Goal: Transaction & Acquisition: Download file/media

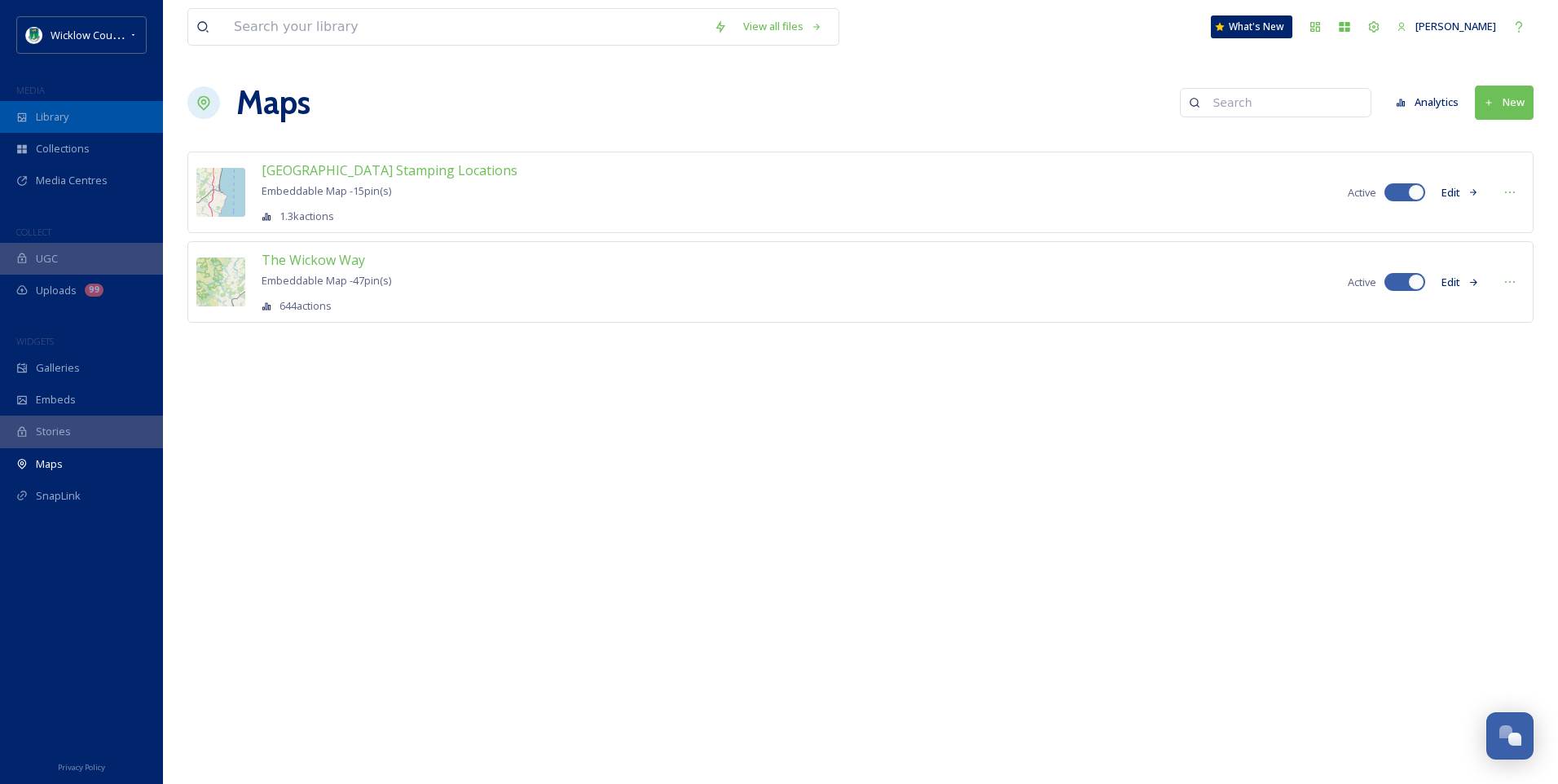
click at [44, 112] on span "Library" at bounding box center [52, 117] width 32 height 16
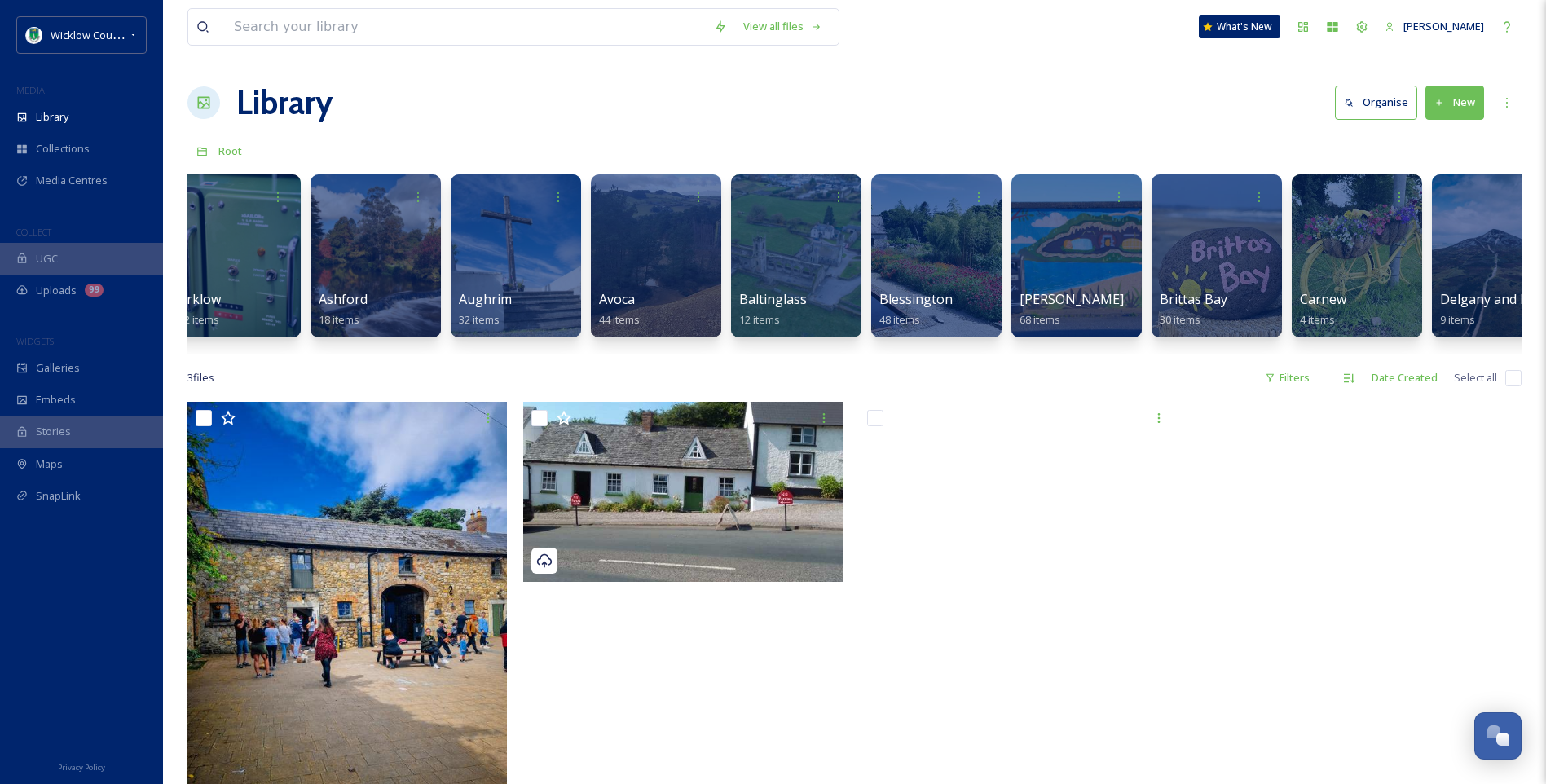
scroll to position [0, 33]
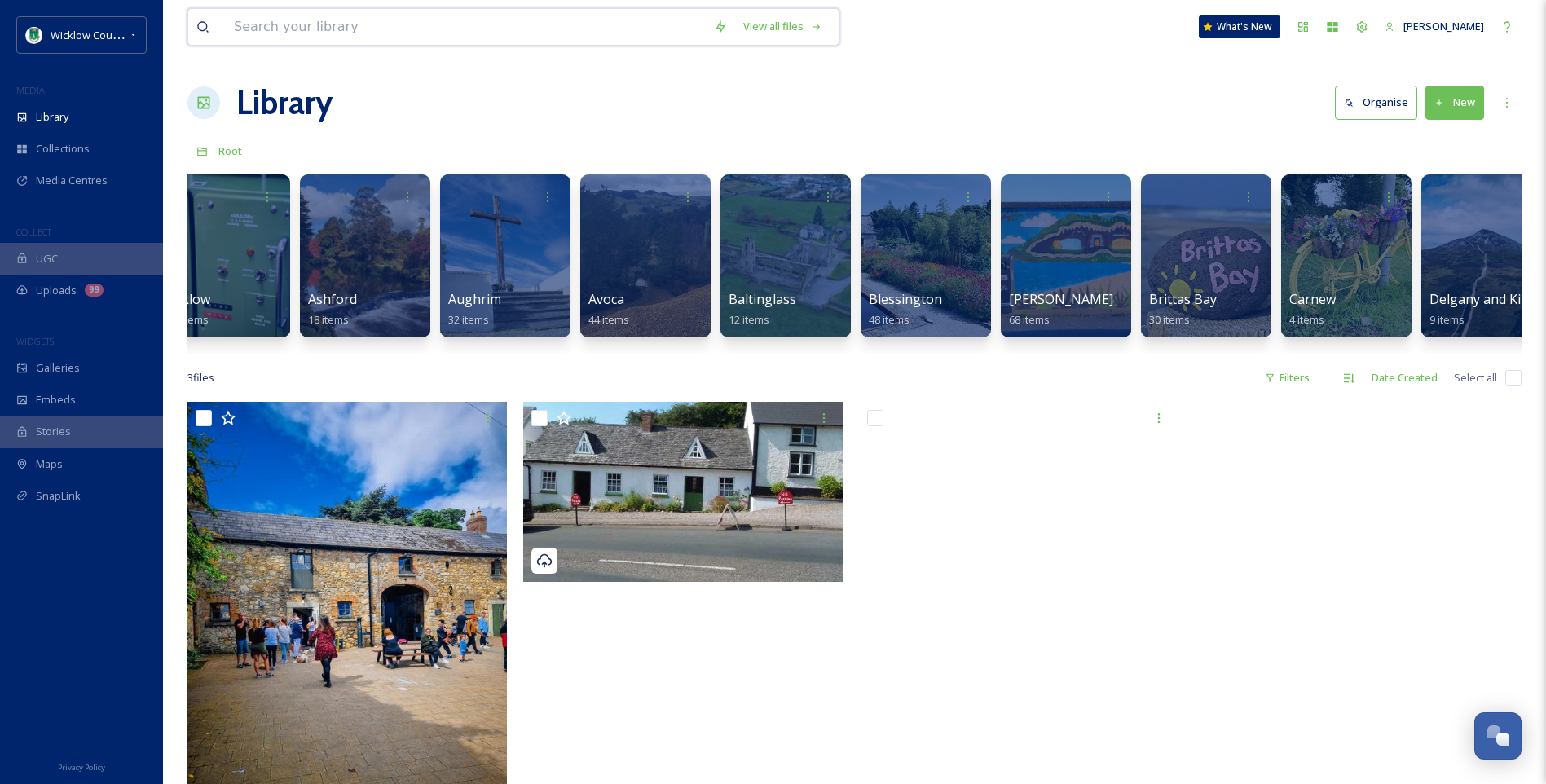
click at [242, 27] on input at bounding box center [466, 26] width 480 height 36
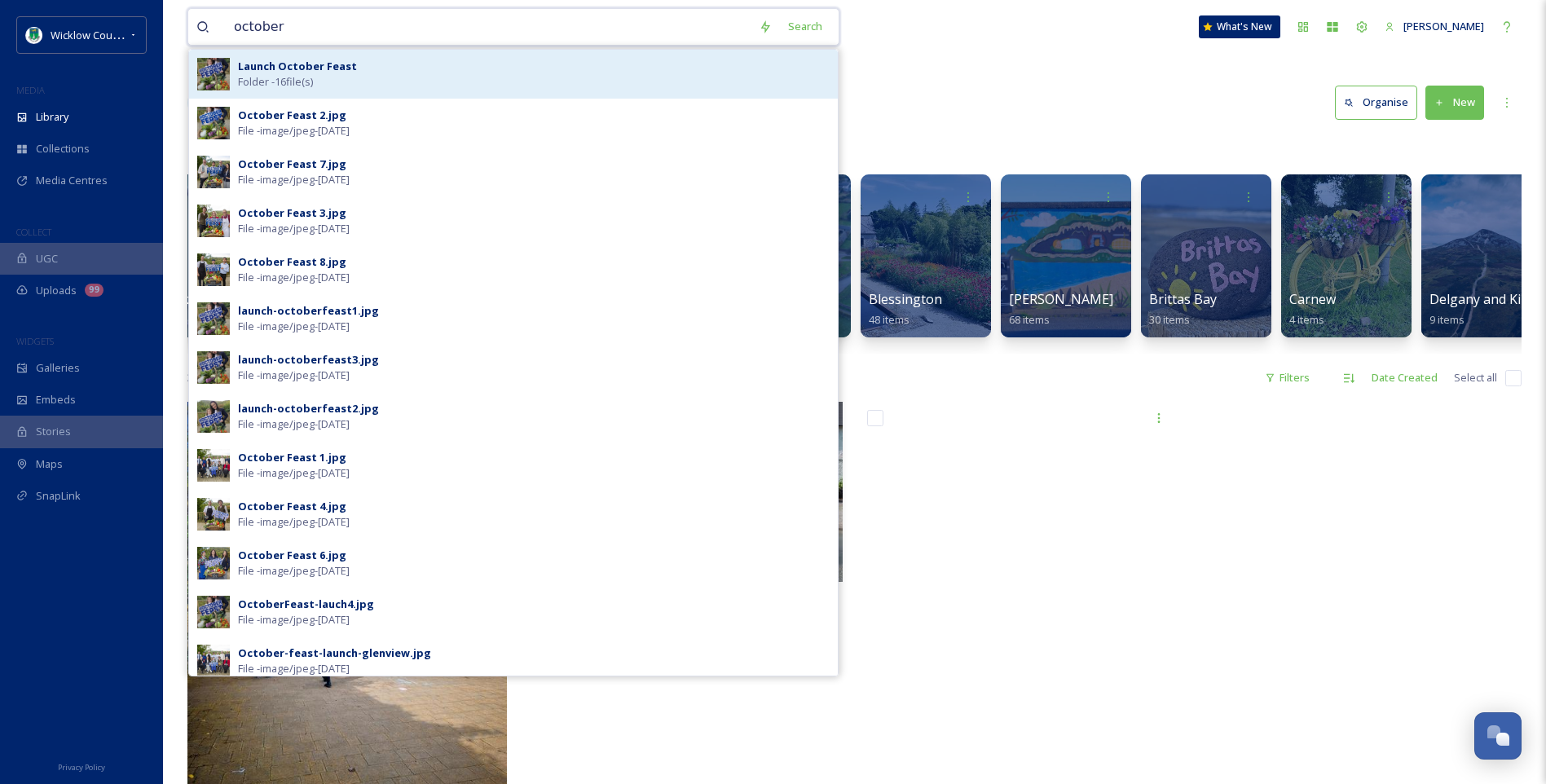
type input "october"
click at [299, 73] on strong "Launch October Feast" at bounding box center [297, 66] width 119 height 15
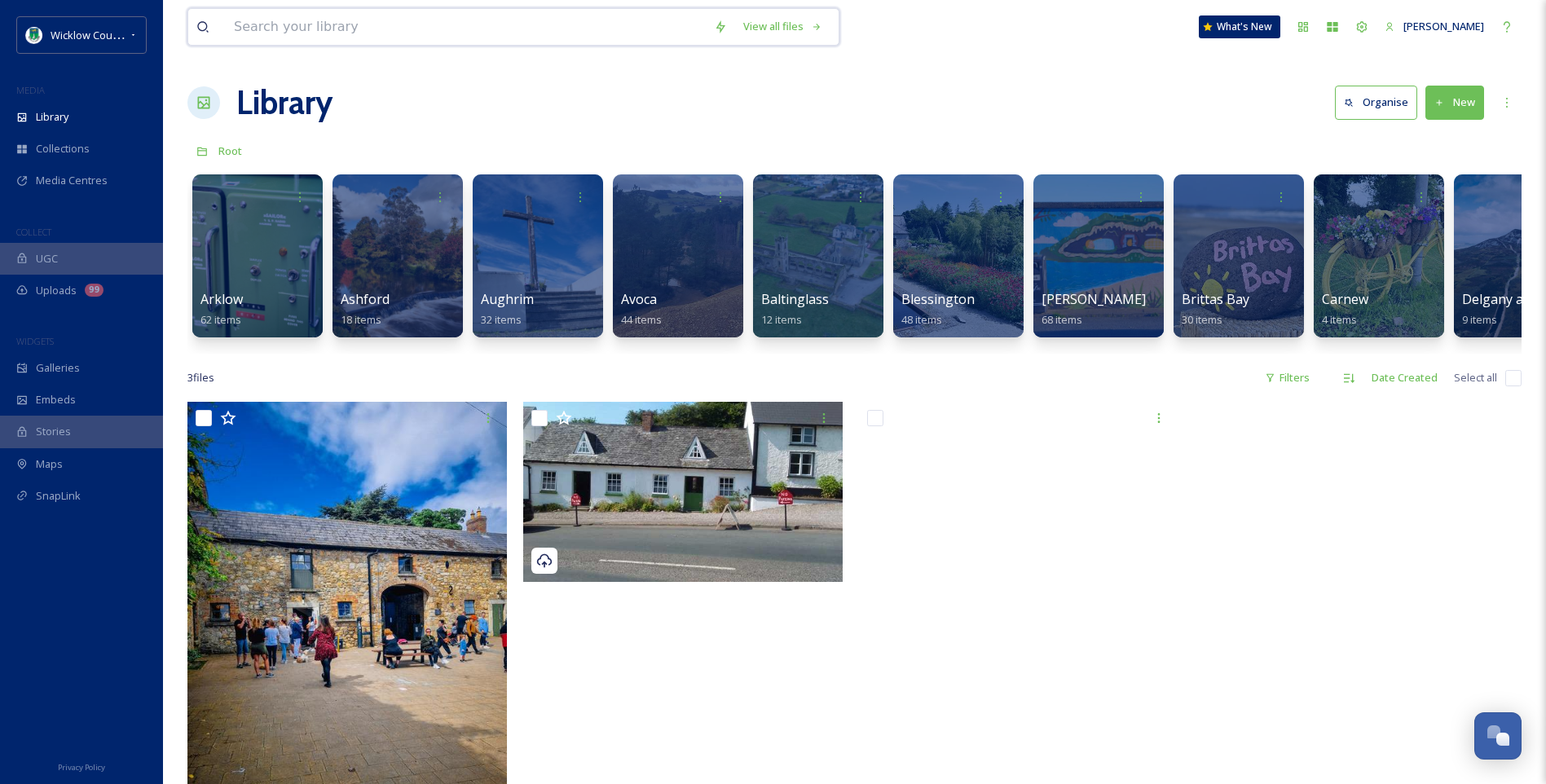
click at [346, 25] on input at bounding box center [466, 26] width 480 height 36
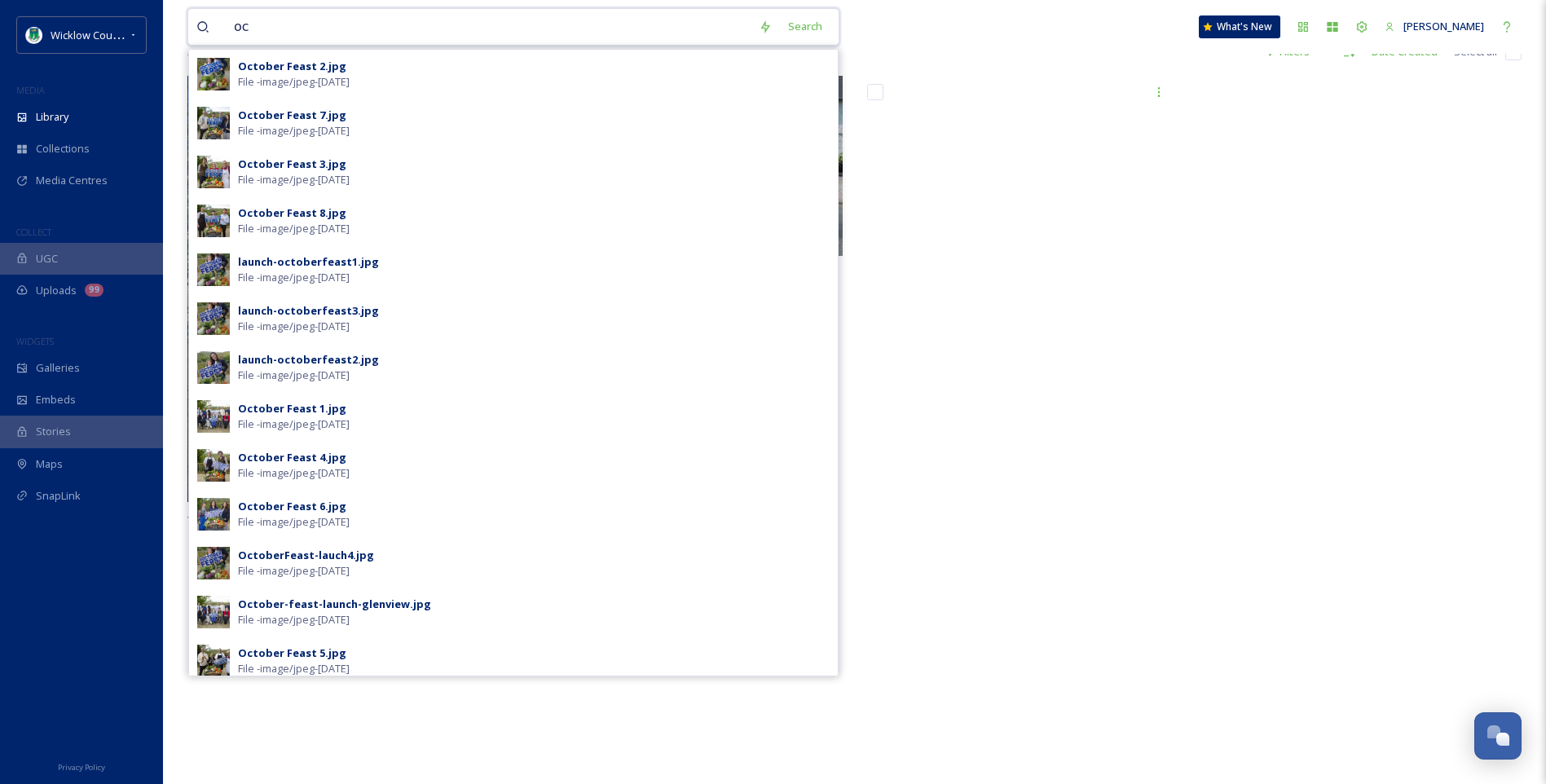
type input "o"
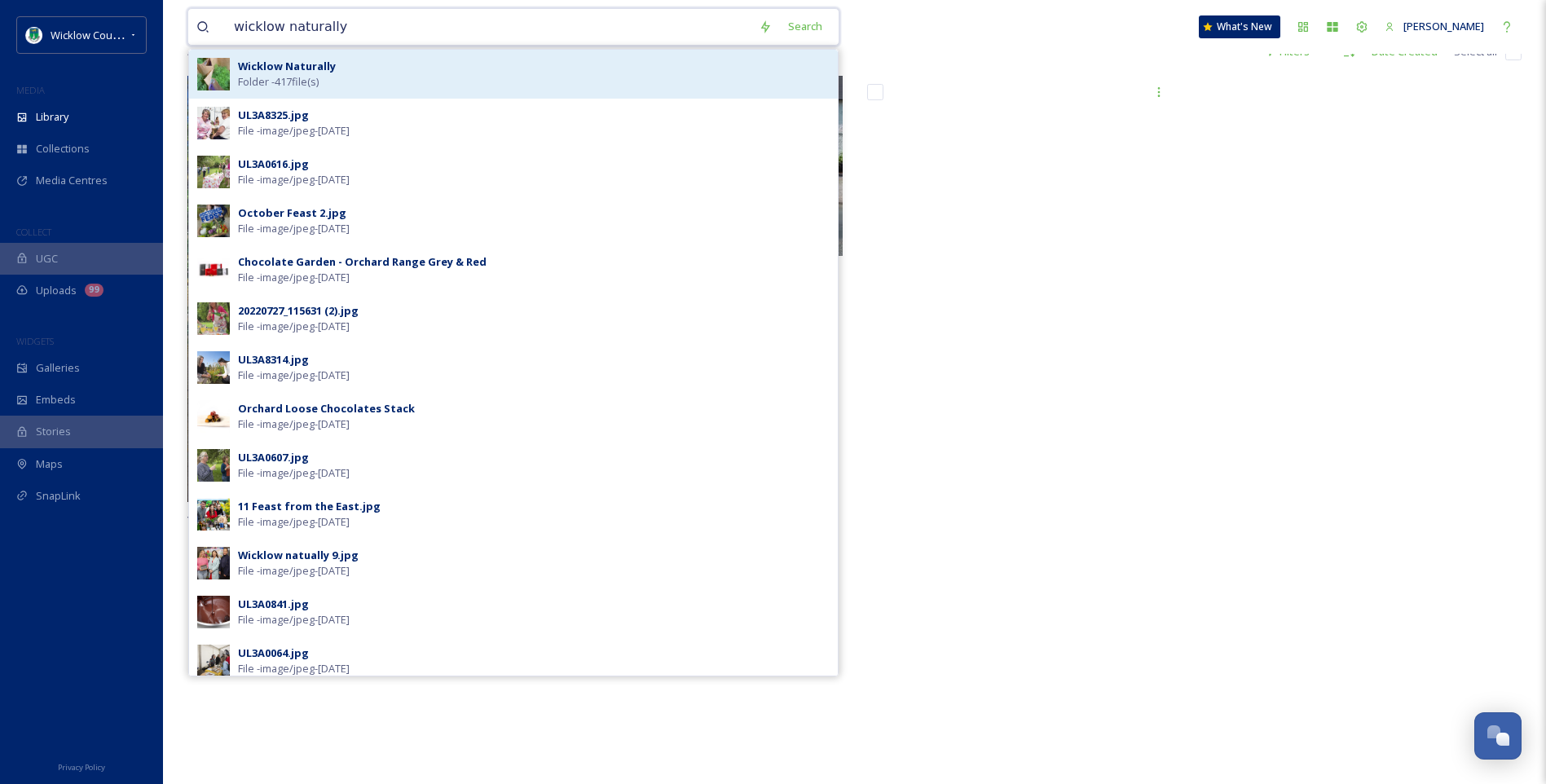
type input "wicklow naturally"
click at [277, 73] on strong "Wicklow Naturally" at bounding box center [286, 66] width 98 height 15
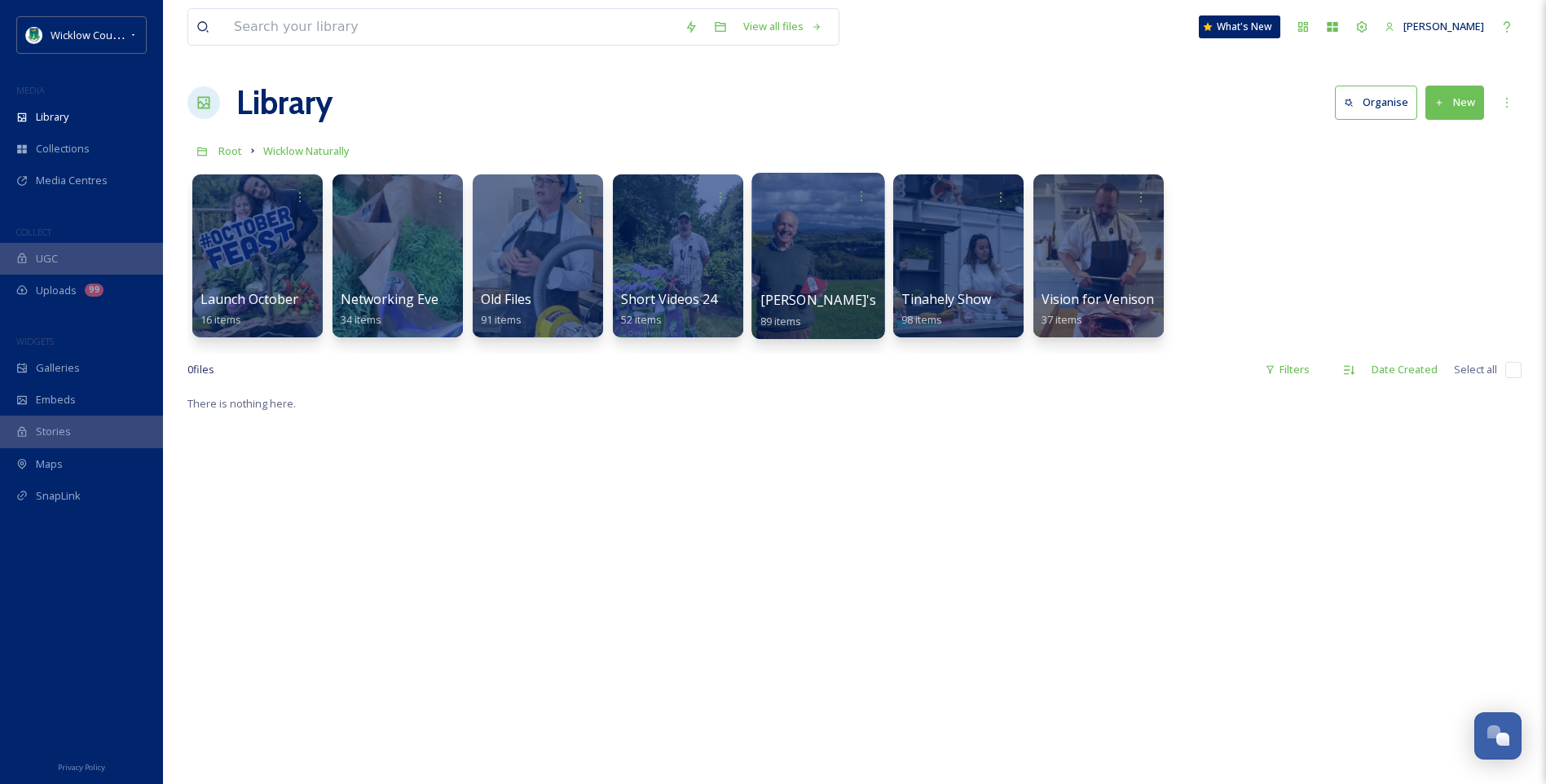
click at [821, 264] on div at bounding box center [817, 255] width 133 height 166
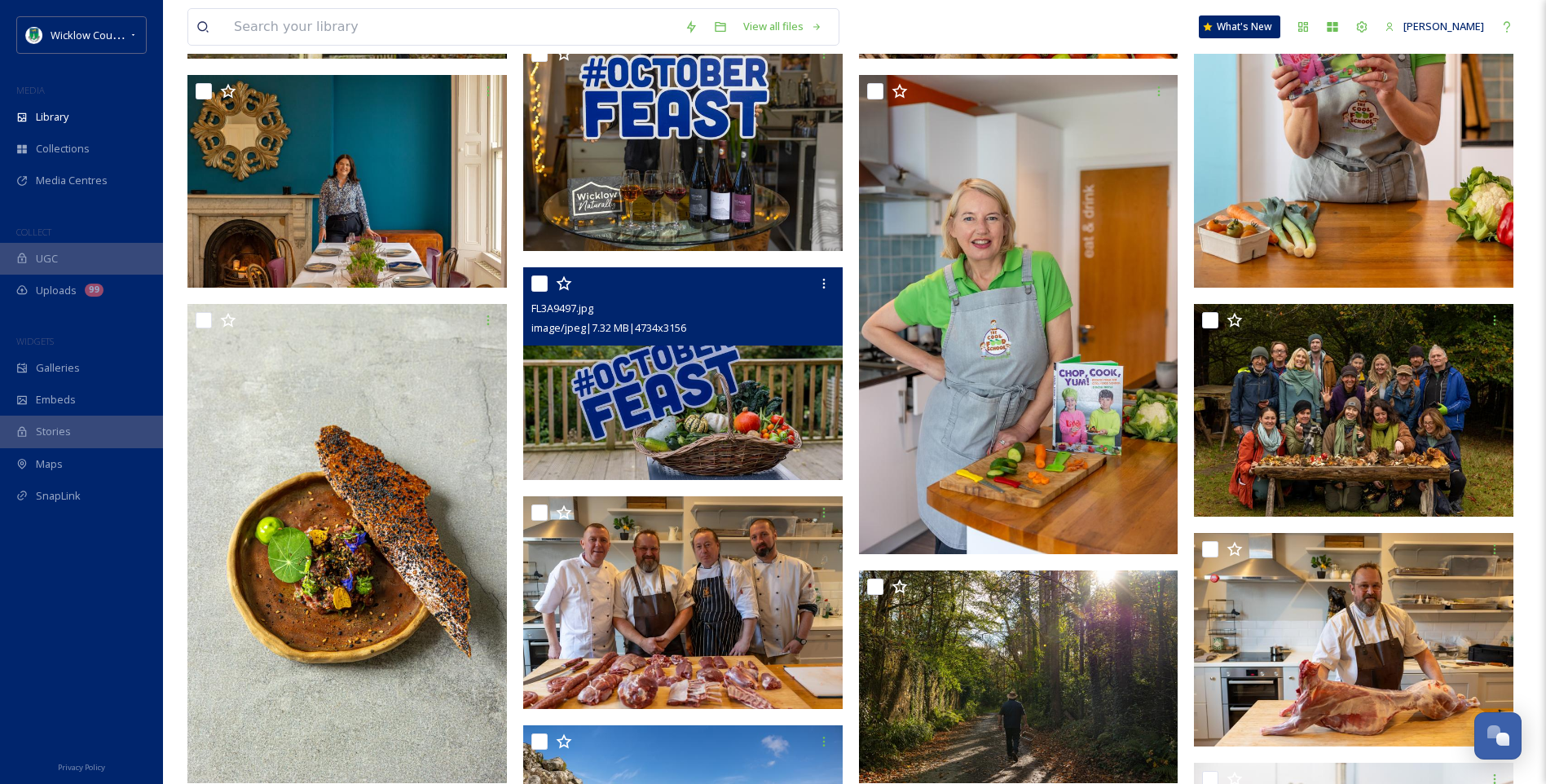
scroll to position [3747, 0]
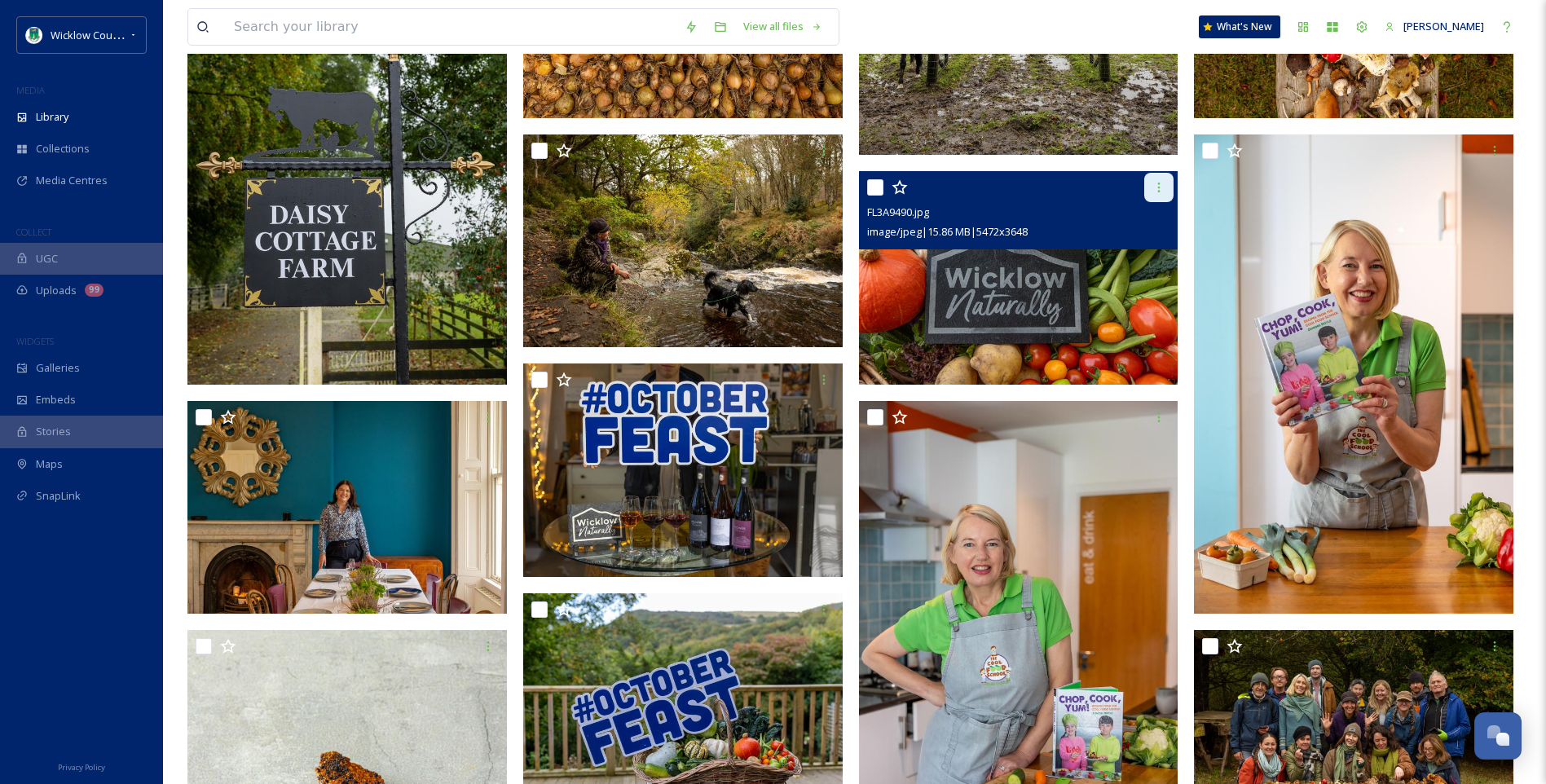
click at [1163, 183] on icon at bounding box center [1159, 187] width 13 height 13
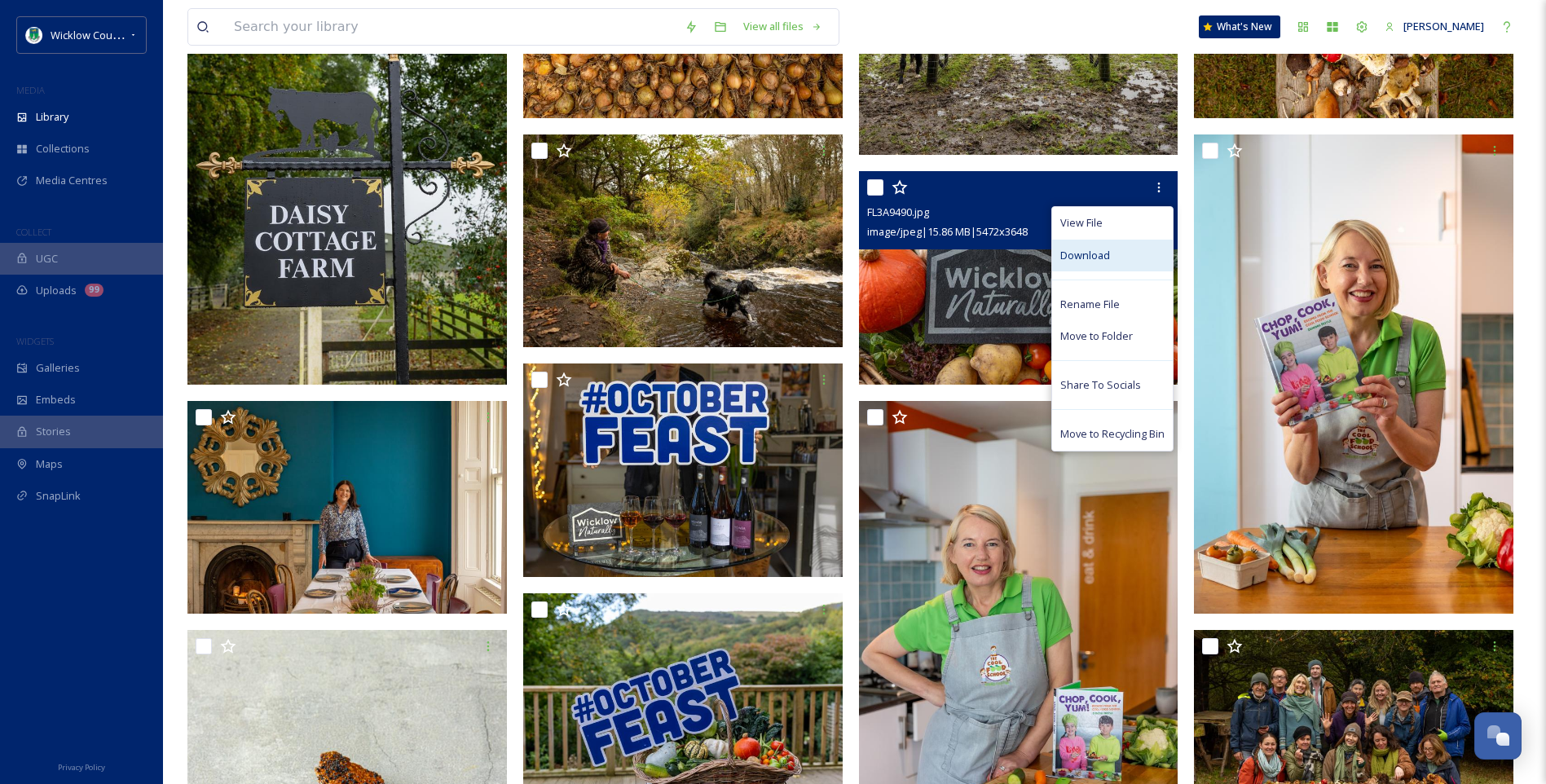
click at [1079, 255] on span "Download" at bounding box center [1085, 255] width 50 height 16
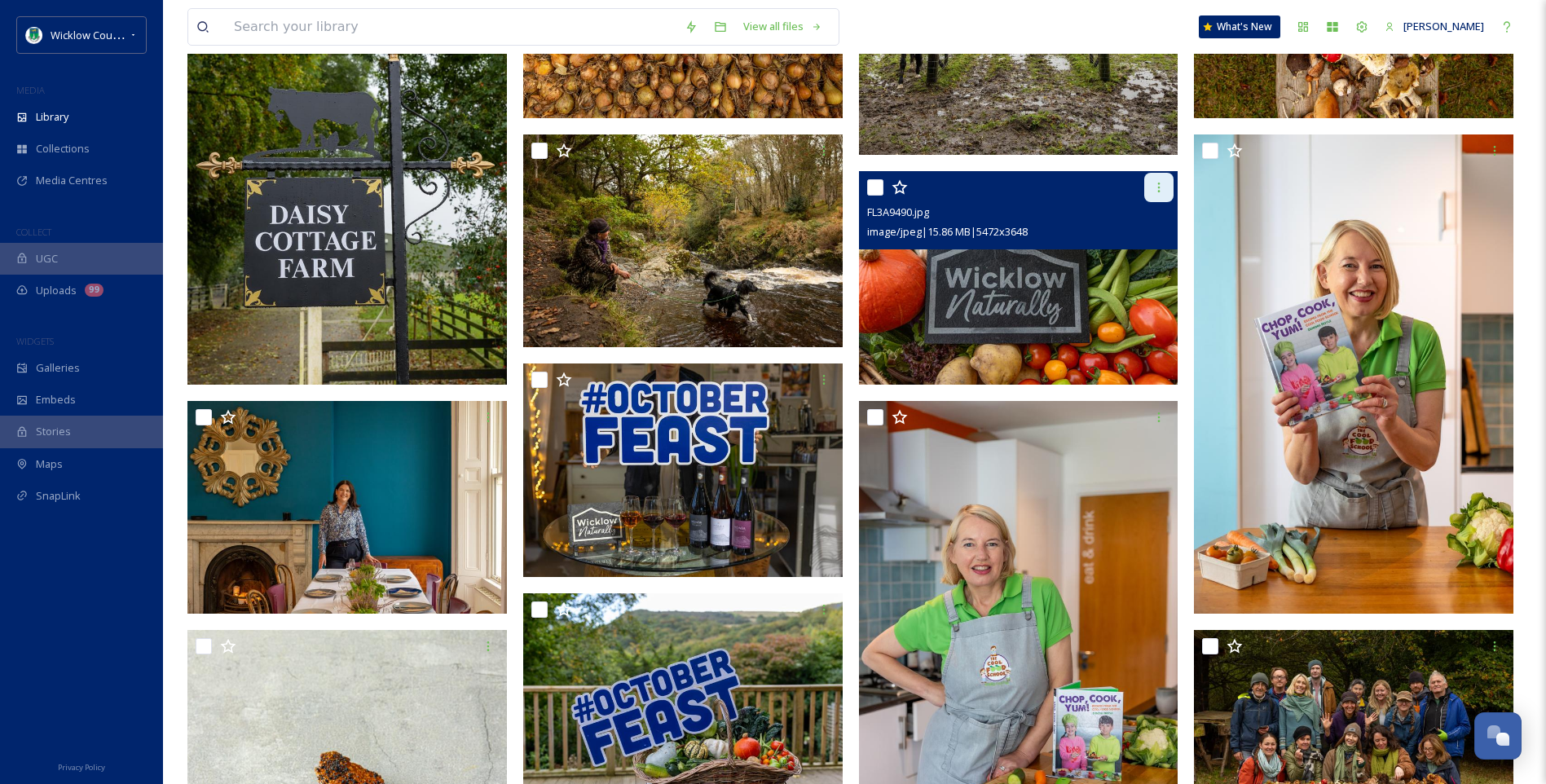
click at [1155, 186] on icon at bounding box center [1159, 187] width 13 height 13
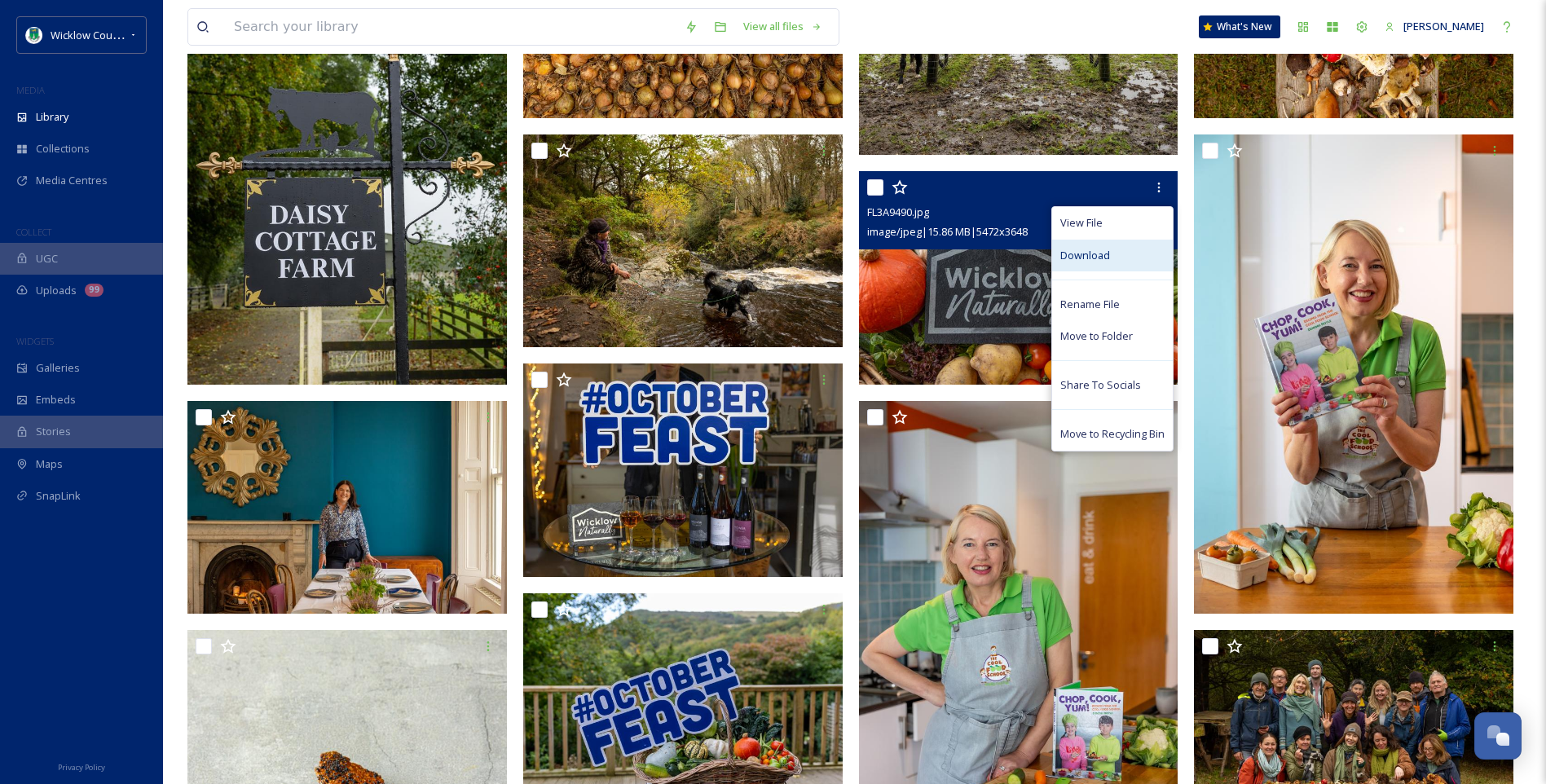
click at [1086, 252] on span "Download" at bounding box center [1085, 255] width 50 height 16
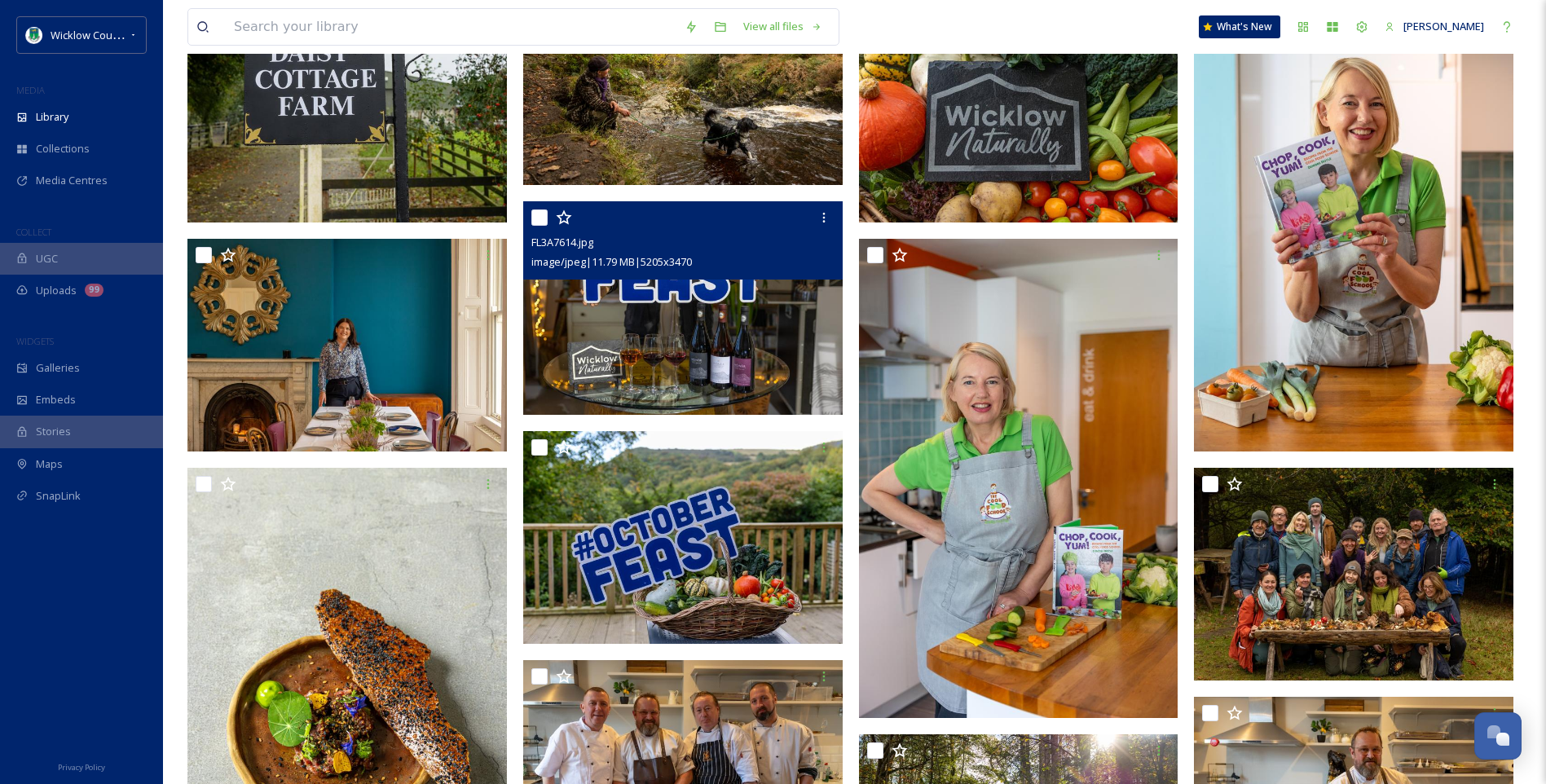
scroll to position [3910, 0]
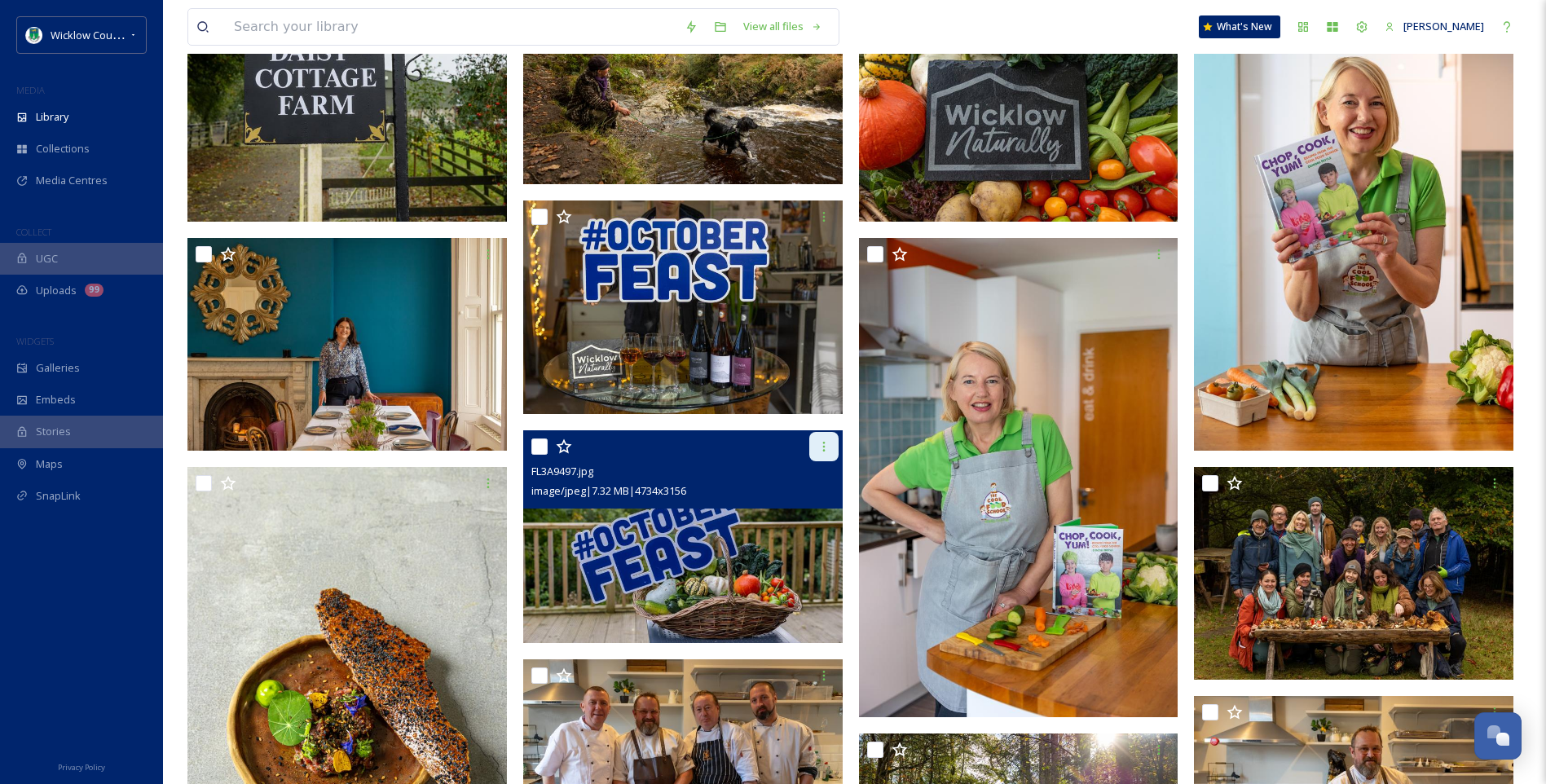
click at [824, 451] on icon at bounding box center [824, 446] width 13 height 13
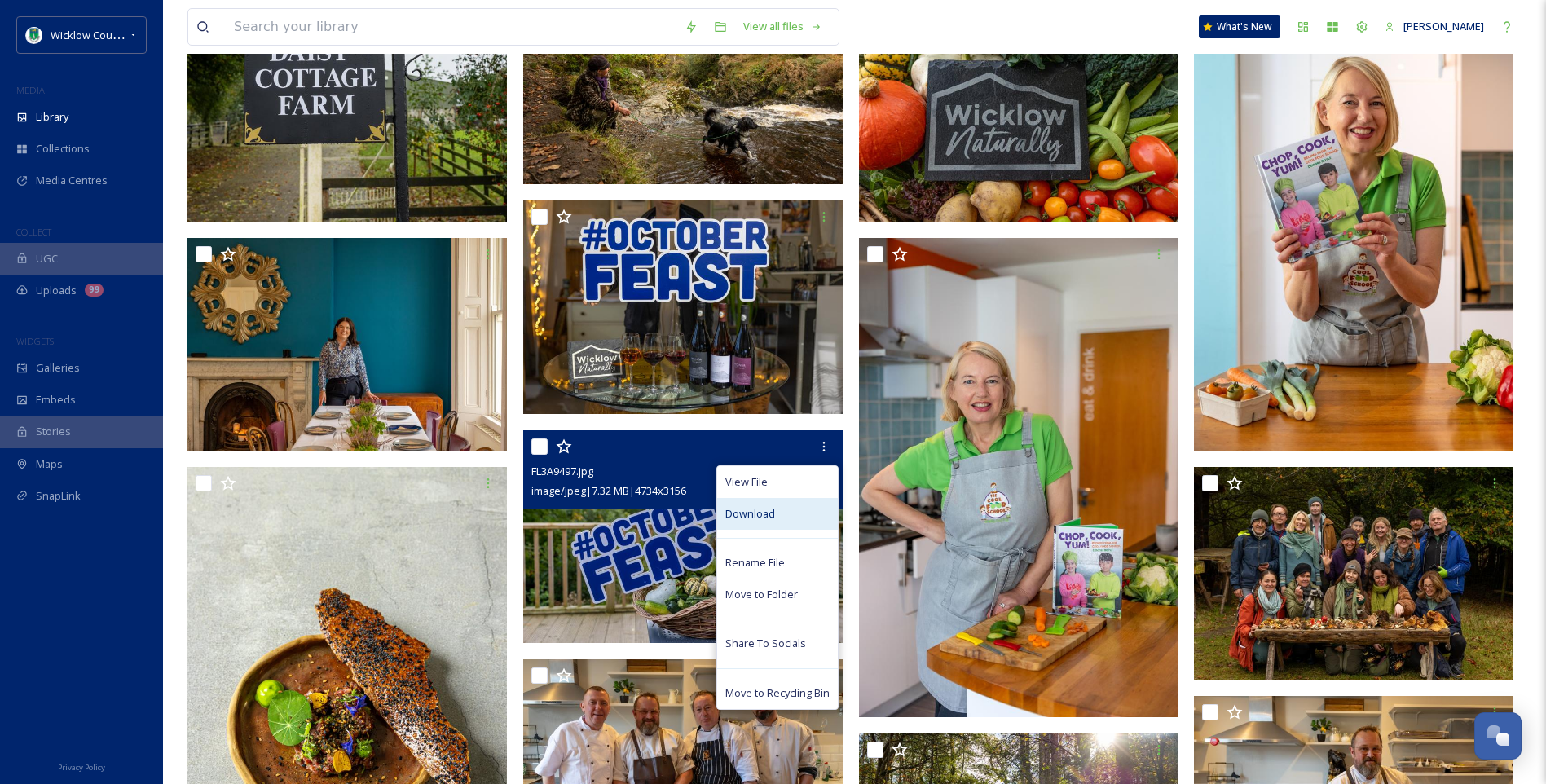
click at [778, 512] on div "Download" at bounding box center [777, 514] width 120 height 32
